Goal: Information Seeking & Learning: Learn about a topic

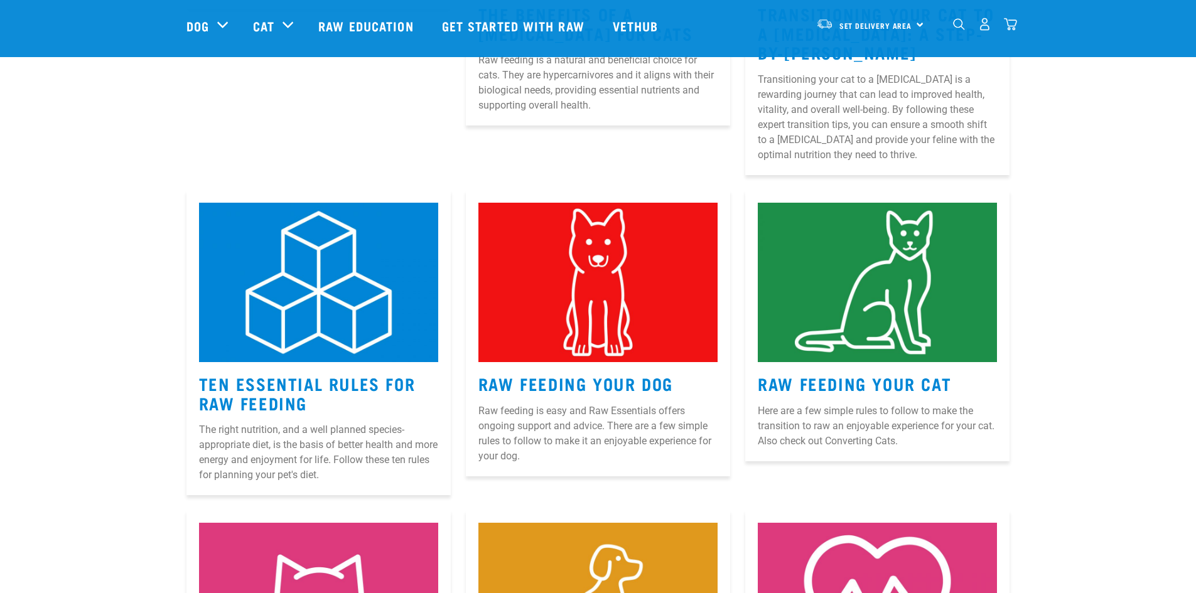
scroll to position [440, 0]
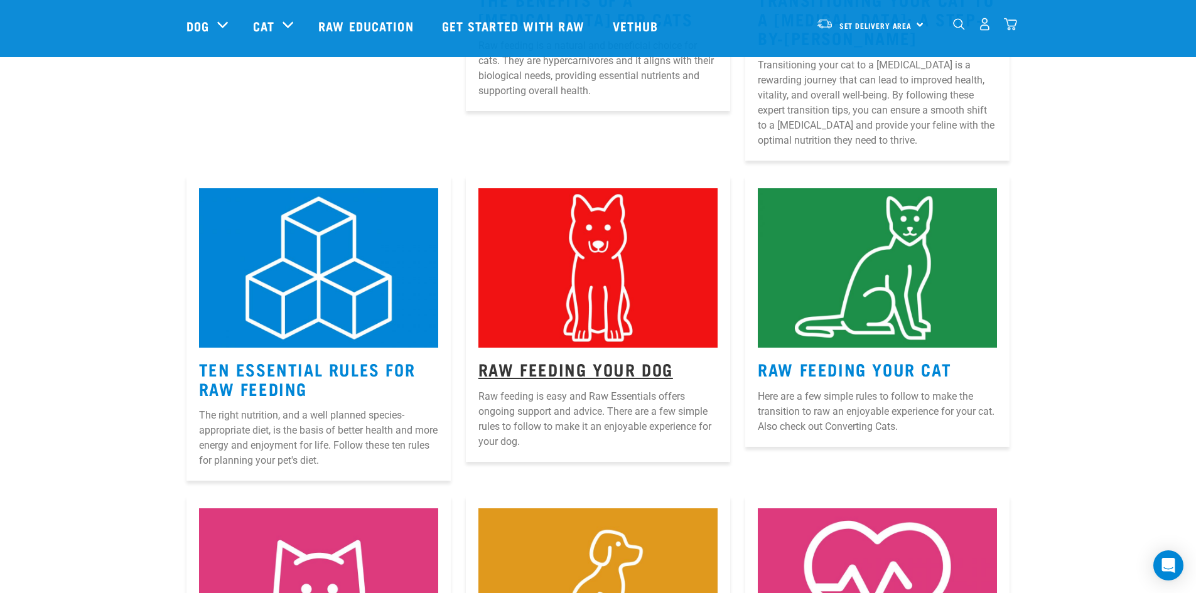
click at [584, 368] on link "Raw Feeding Your Dog" at bounding box center [575, 368] width 195 height 9
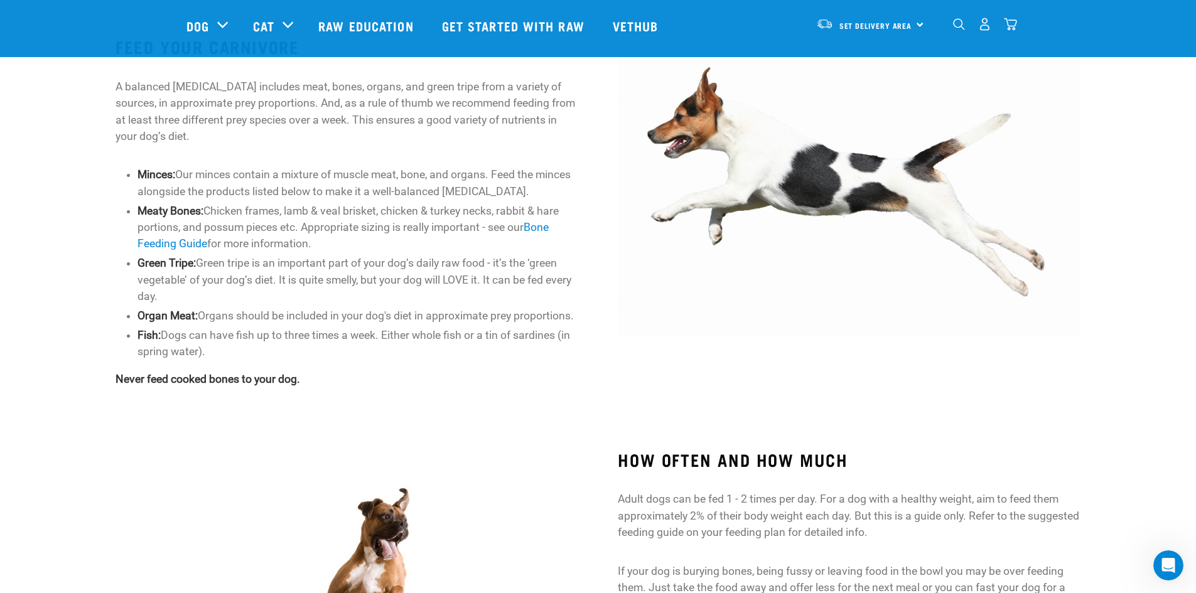
scroll to position [565, 0]
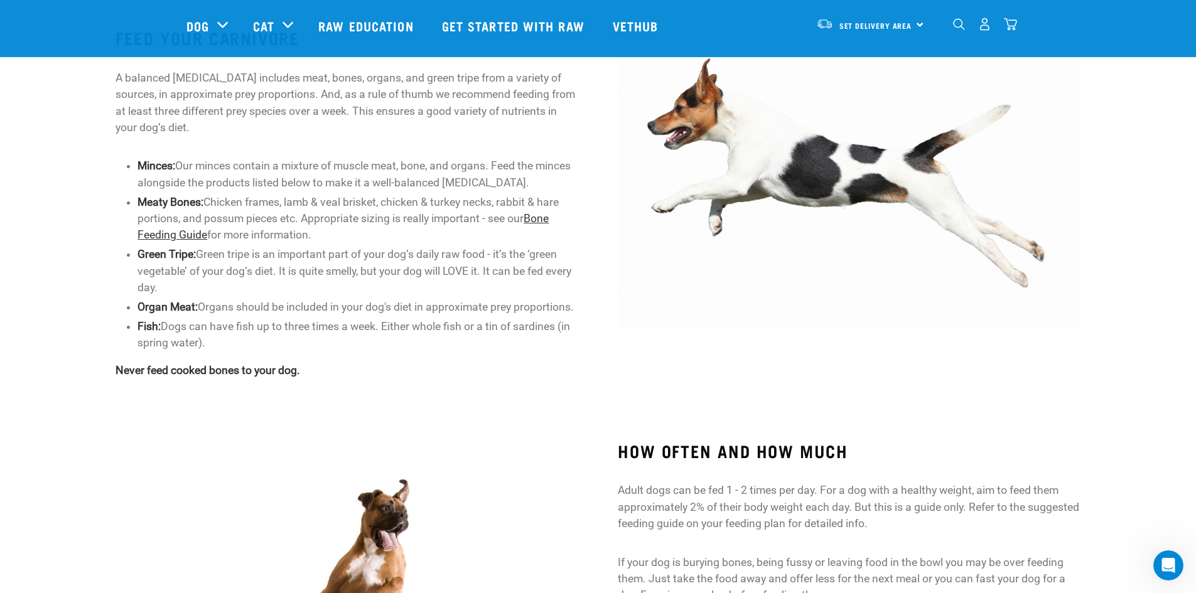
click at [535, 219] on link "Bone Feeding Guide" at bounding box center [343, 226] width 411 height 29
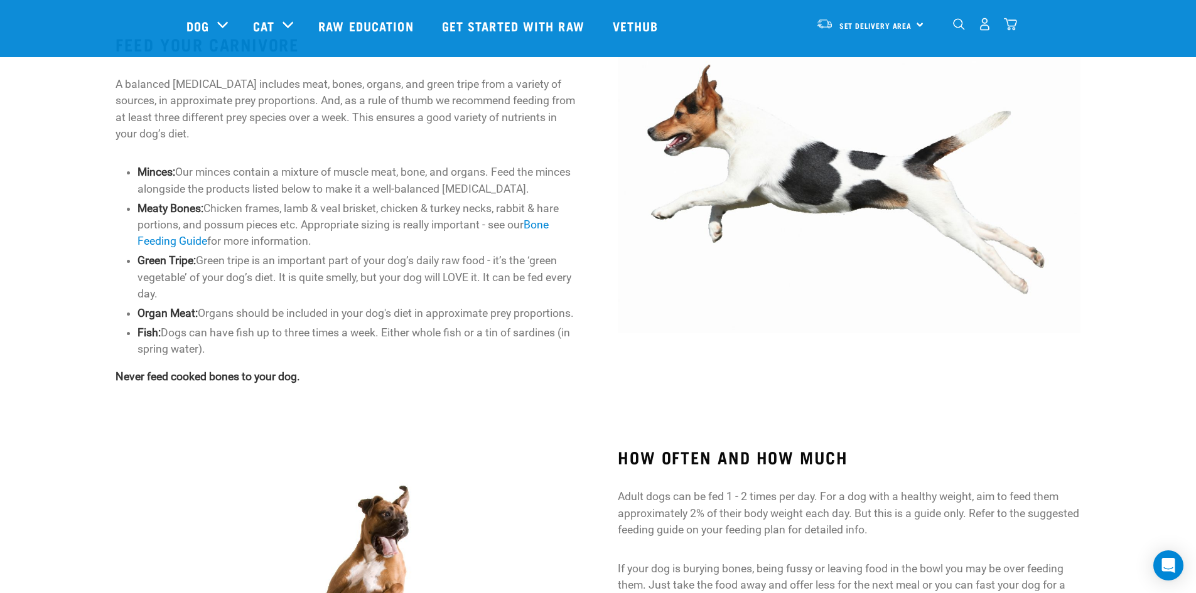
scroll to position [532, 0]
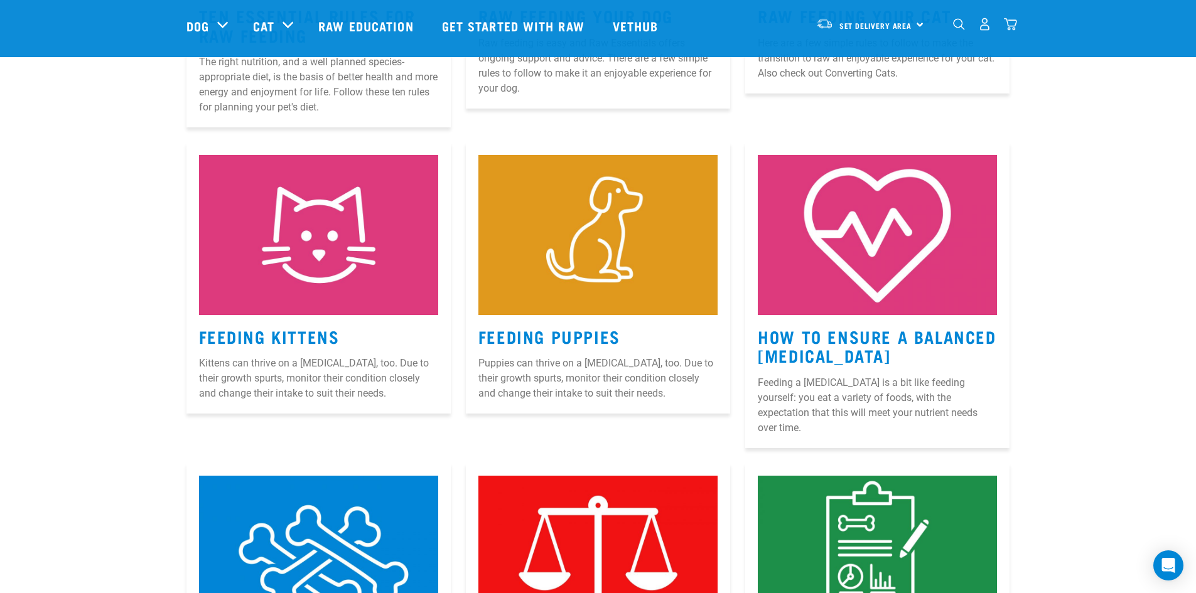
scroll to position [846, 0]
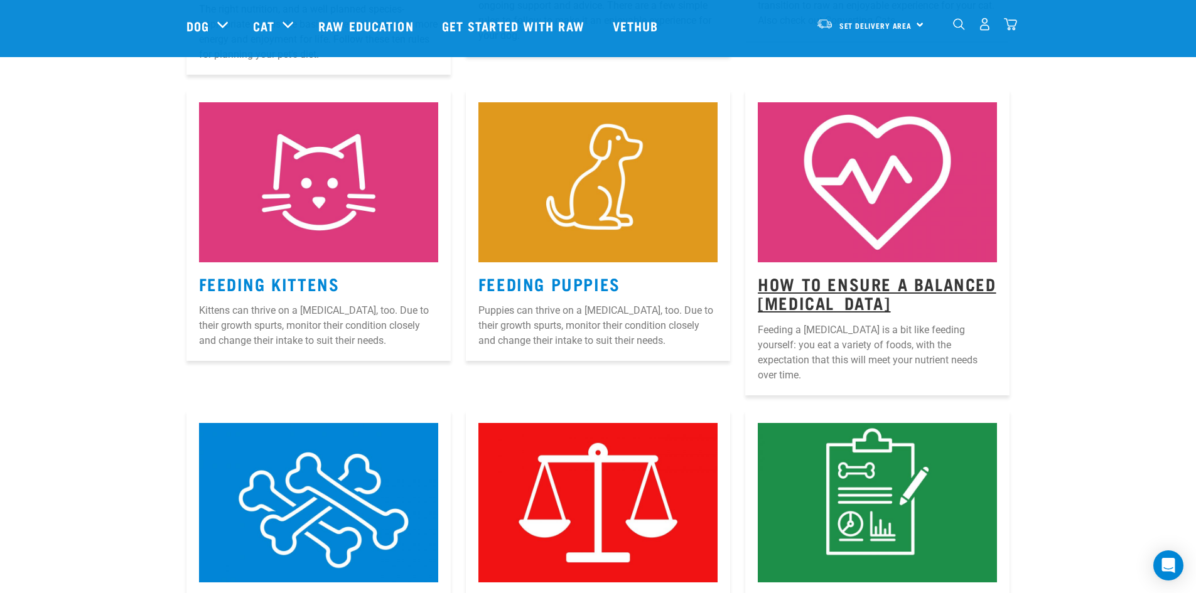
click at [775, 298] on link "How to Ensure a Balanced [MEDICAL_DATA]" at bounding box center [877, 293] width 238 height 29
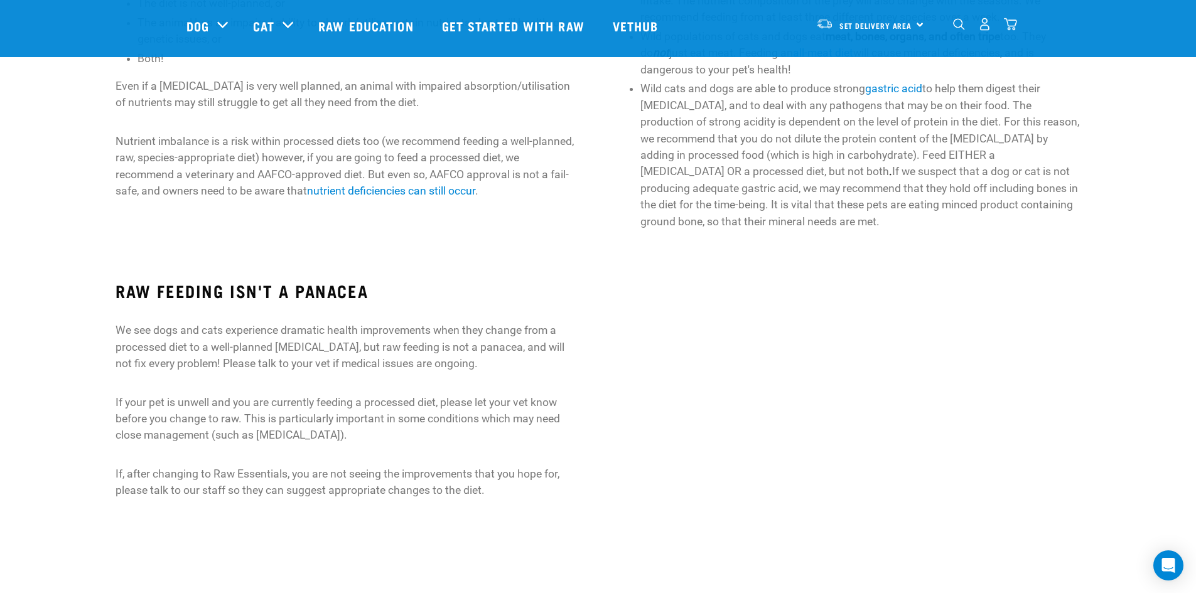
scroll to position [753, 0]
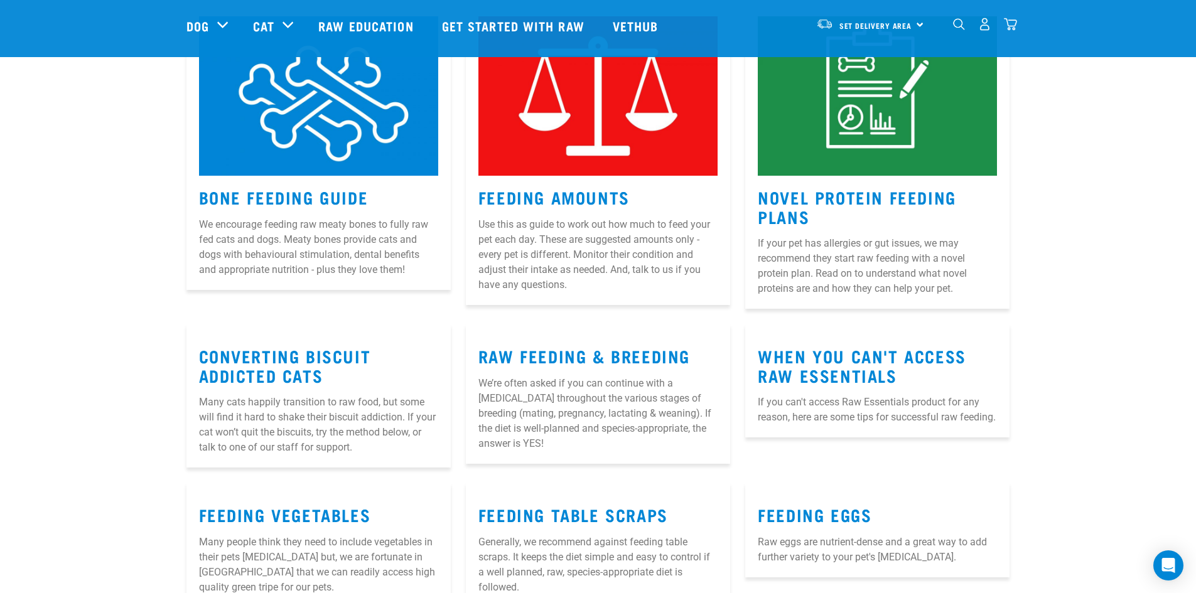
scroll to position [1252, 0]
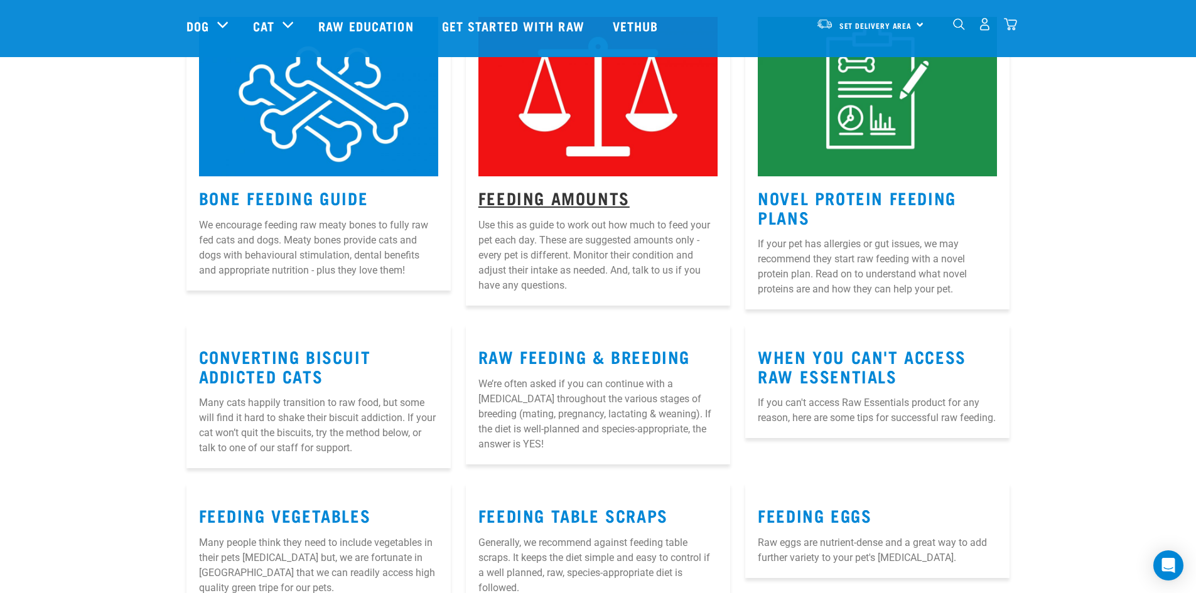
click at [537, 193] on link "Feeding Amounts" at bounding box center [553, 197] width 151 height 9
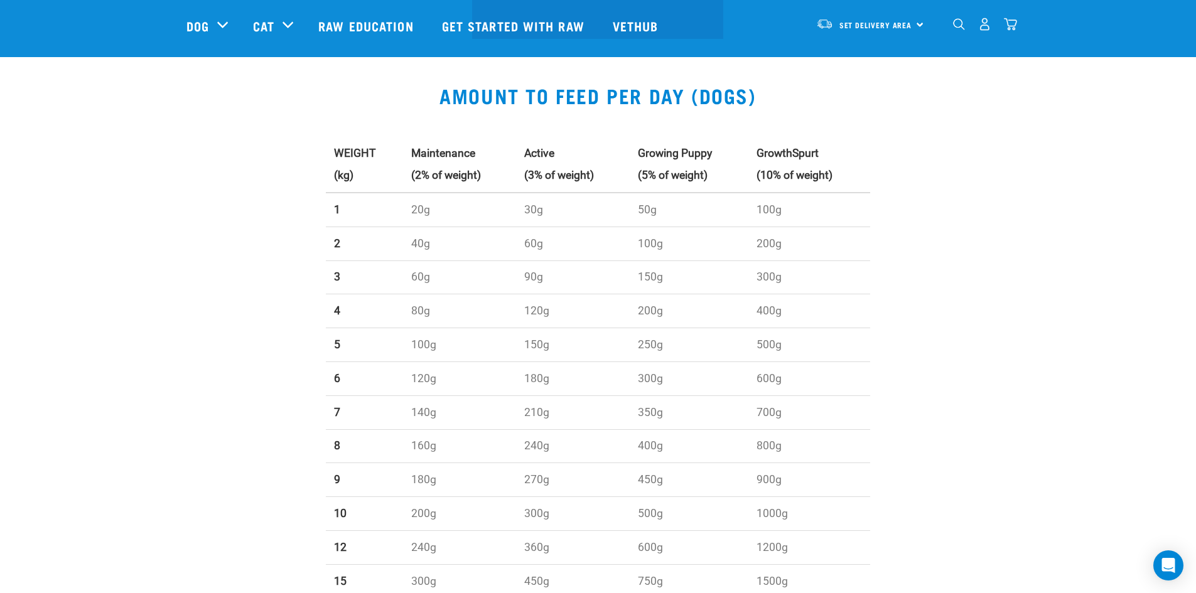
scroll to position [377, 0]
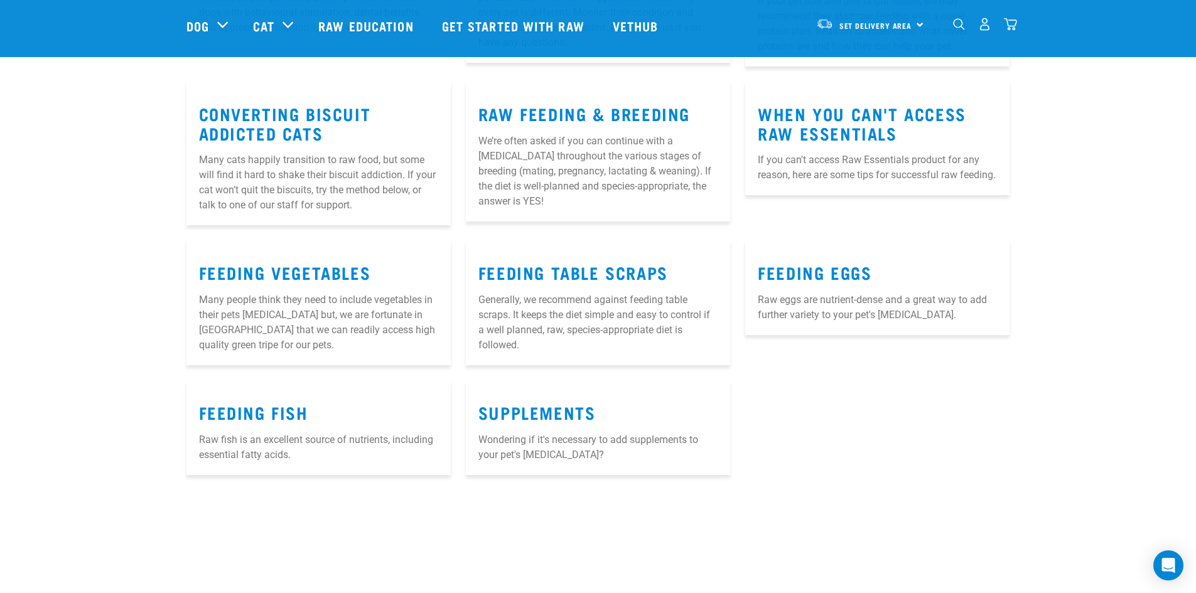
scroll to position [1504, 0]
